Goal: Information Seeking & Learning: Learn about a topic

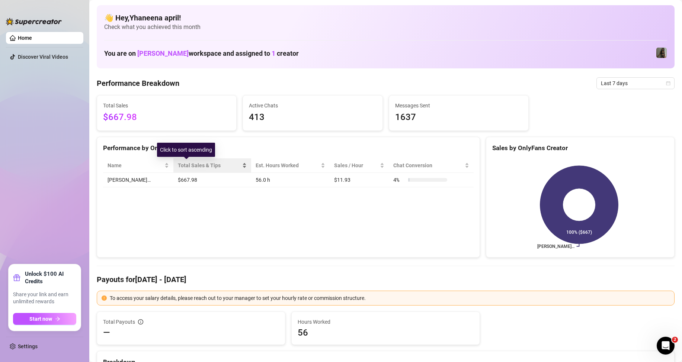
click at [178, 166] on span "Total Sales & Tips" at bounding box center [209, 165] width 63 height 8
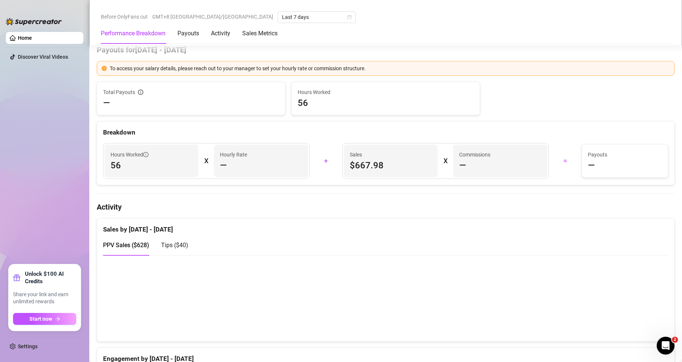
scroll to position [248, 0]
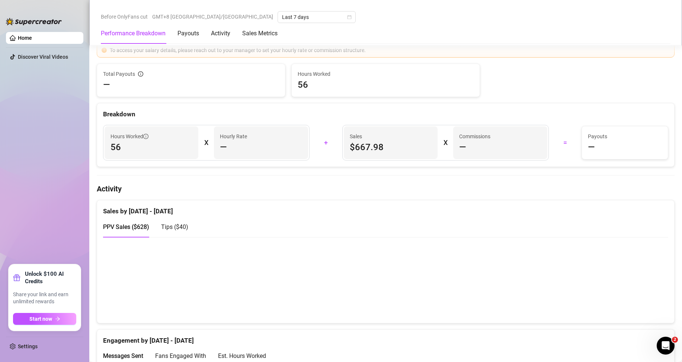
click at [496, 279] on canvas at bounding box center [382, 280] width 559 height 74
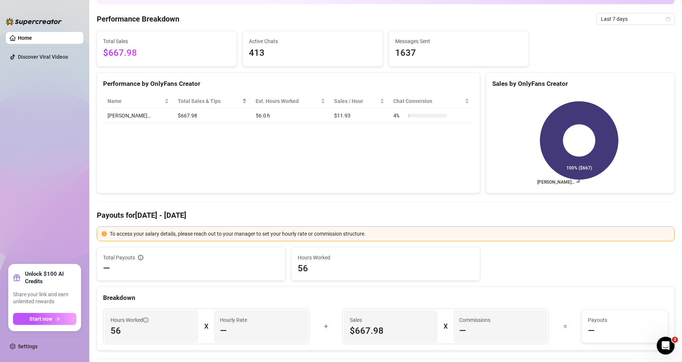
scroll to position [0, 0]
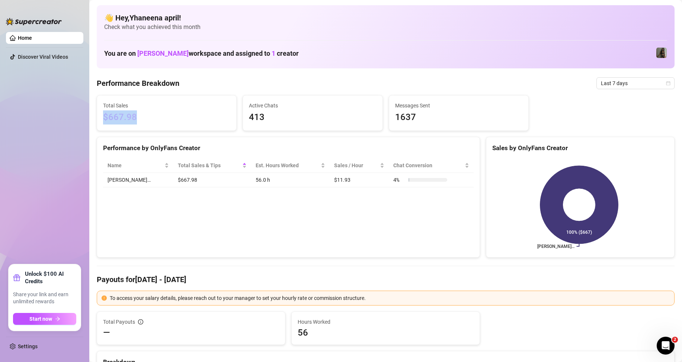
drag, startPoint x: 134, startPoint y: 124, endPoint x: 103, endPoint y: 121, distance: 31.0
click at [103, 121] on div "Total Sales $667.98" at bounding box center [166, 113] width 139 height 35
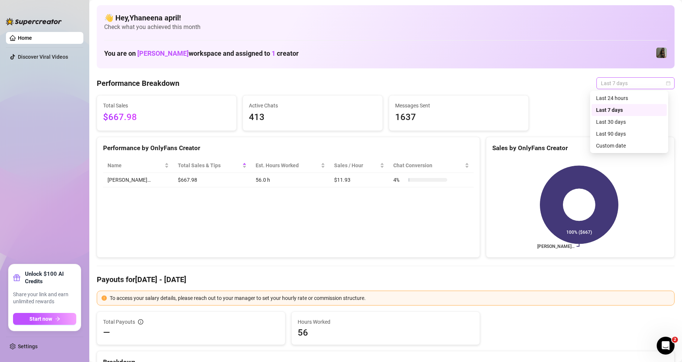
drag, startPoint x: 631, startPoint y: 83, endPoint x: 635, endPoint y: 84, distance: 3.8
click at [631, 83] on span "Last 7 days" at bounding box center [635, 83] width 69 height 11
click at [621, 102] on div "Last 24 hours" at bounding box center [629, 98] width 66 height 8
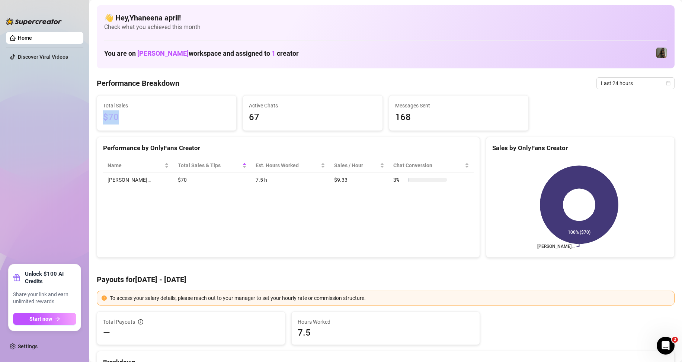
drag, startPoint x: 133, startPoint y: 115, endPoint x: 183, endPoint y: 135, distance: 54.1
click at [347, 204] on div "Performance by OnlyFans Creator Name Total Sales & Tips Est. Hours Worked Sales…" at bounding box center [288, 197] width 383 height 121
click at [623, 84] on span "Last 24 hours" at bounding box center [635, 83] width 69 height 11
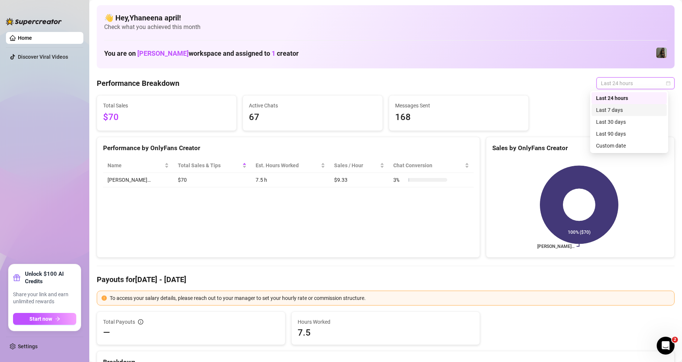
click at [610, 110] on div "Last 7 days" at bounding box center [629, 110] width 66 height 8
click at [659, 84] on span "Last 7 days" at bounding box center [635, 83] width 69 height 11
click at [614, 110] on div "Last 7 days" at bounding box center [629, 110] width 66 height 8
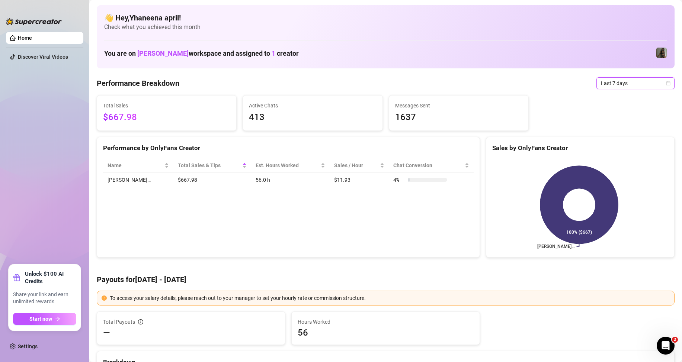
click at [657, 80] on span "Last 7 days" at bounding box center [635, 83] width 69 height 11
click at [666, 81] on icon "calendar" at bounding box center [668, 83] width 4 height 4
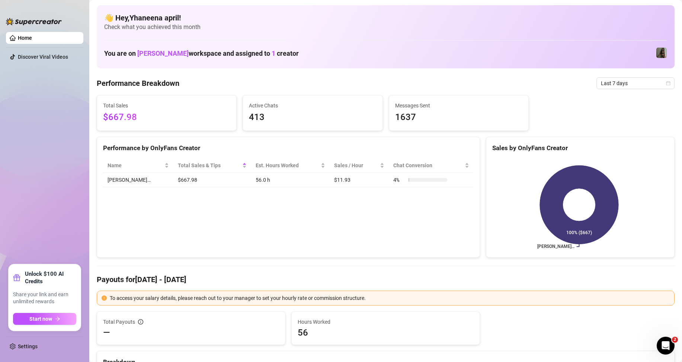
click at [577, 214] on rect at bounding box center [579, 204] width 174 height 93
click at [575, 225] on icon at bounding box center [579, 205] width 78 height 78
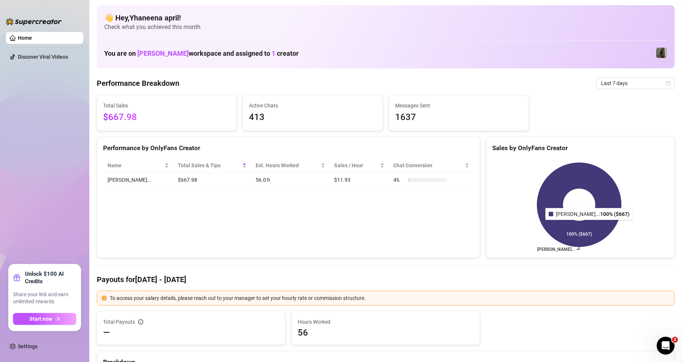
click at [581, 235] on icon at bounding box center [579, 205] width 84 height 84
click at [580, 235] on icon at bounding box center [579, 205] width 84 height 84
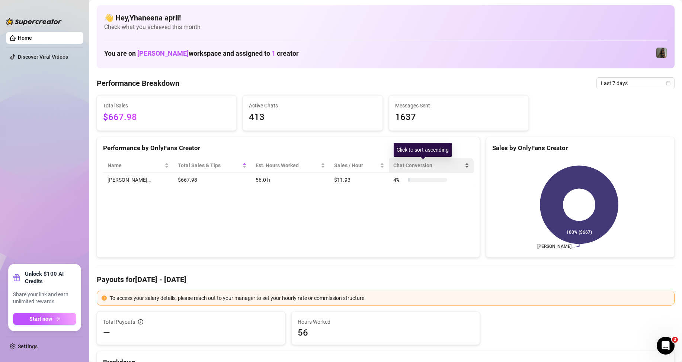
click at [438, 162] on span "Chat Conversion" at bounding box center [428, 165] width 70 height 8
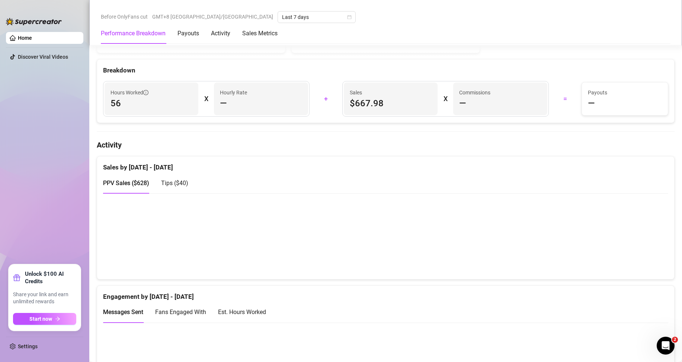
scroll to position [310, 0]
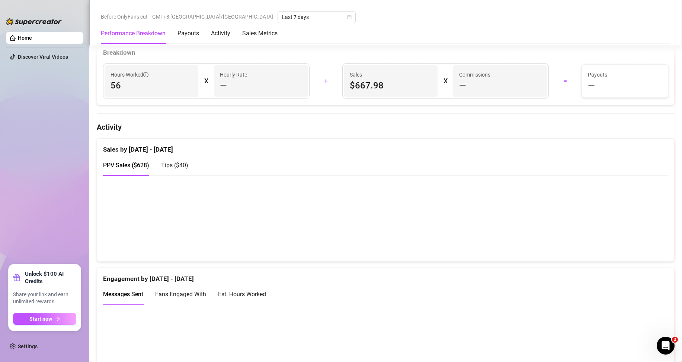
click at [260, 155] on div "PPV Sales ( $628 ) Tips ( $40 )" at bounding box center [385, 165] width 565 height 21
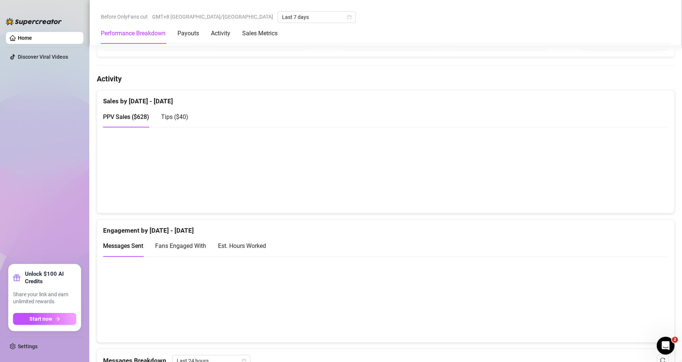
scroll to position [434, 0]
